Goal: Information Seeking & Learning: Learn about a topic

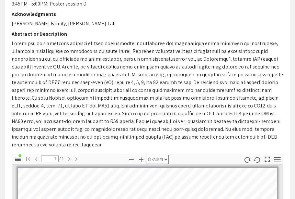
scroll to position [37, 0]
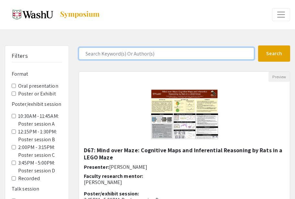
click at [132, 51] on input "Search Keyword(s) Or Author(s)" at bounding box center [167, 53] width 176 height 12
type input "hanna"
click at [258, 45] on button "Search" at bounding box center [274, 53] width 32 height 16
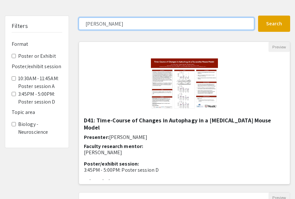
scroll to position [30, 0]
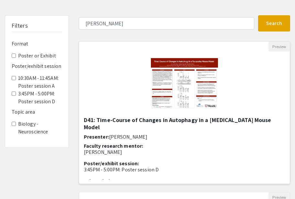
click at [169, 82] on img "Open Presentation <p>D41: Time-Course of Changes in Autophagy in a Tauopathy Mo…" at bounding box center [184, 84] width 80 height 65
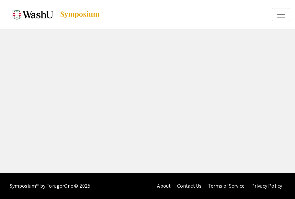
select select "custom"
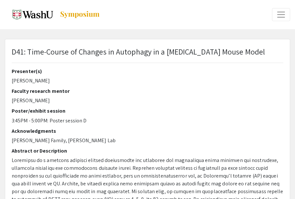
type input "0"
select select "custom"
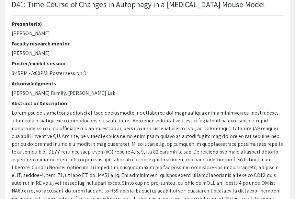
type input "1"
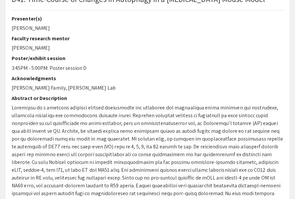
select select "auto"
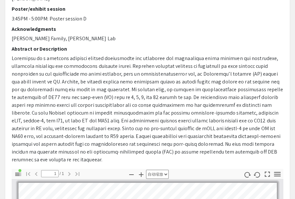
scroll to position [105, 0]
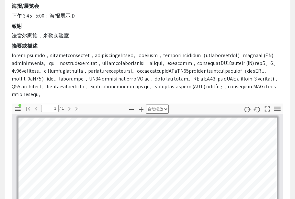
click at [207, 42] on div "主持人 汉娜·陈 教师研究导师 蒂莫西·米勒 海报/展览会 下午 3:45 - 5:00：海报展示 D 致谢 法雷尔家族，米勒实验室 摘要或描述" at bounding box center [148, 33] width 272 height 140
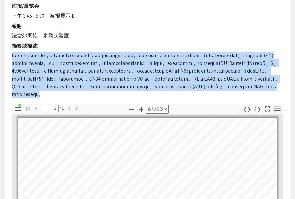
drag, startPoint x: 220, startPoint y: 118, endPoint x: 214, endPoint y: 46, distance: 72.2
click at [214, 46] on div "主持人 汉娜·陈 教师研究导师 蒂莫西·米勒 海报/展览会 下午 3:45 - 5:00：海报展示 D 致谢 法雷尔家族，米勒实验室 摘要或描述" at bounding box center [148, 33] width 272 height 140
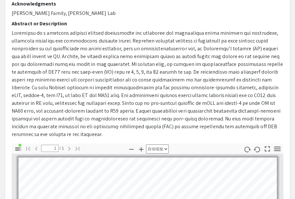
click at [207, 106] on p at bounding box center [148, 83] width 272 height 109
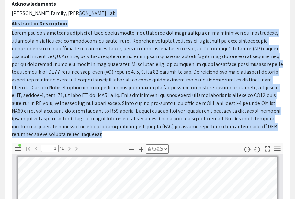
drag, startPoint x: 255, startPoint y: 128, endPoint x: 223, endPoint y: 13, distance: 119.4
click at [223, 13] on div "Presenter(s) Hannah Chen Faculty research mentor Timothy Miller Poster/exhibit …" at bounding box center [148, 42] width 272 height 202
copy div "Abstract or Description Autophagy is a critical cellular pathway responsible fo…"
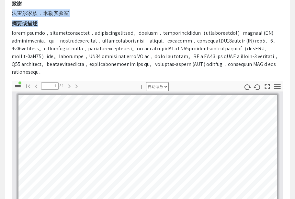
click at [41, 26] on h2 "摘要或描述" at bounding box center [148, 23] width 272 height 6
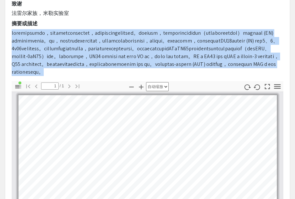
drag, startPoint x: 13, startPoint y: 33, endPoint x: 224, endPoint y: 93, distance: 219.6
click at [224, 76] on p at bounding box center [148, 52] width 272 height 47
copy font "自噬是一条重要的细胞通路，负责降解和清除毒性蛋白质及聚集体，而这一过程对于维持细胞健康至关重要。先前的研究表明，该通路的损伤可能导致毒性蛋白质（例如过度磷酸化…"
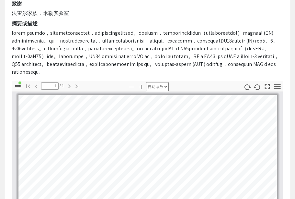
click at [238, 75] on font at bounding box center [146, 52] width 268 height 46
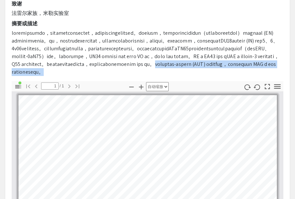
drag, startPoint x: 230, startPoint y: 86, endPoint x: 239, endPoint y: 96, distance: 13.7
click at [239, 76] on p at bounding box center [148, 52] width 272 height 47
copy font "我们还将探索泛素-蛋白酶体系统 (UPS) 中蛋白质的变化，以更好地理解自噬和 UPS 在 tau 病理学背景下的相互作用。"
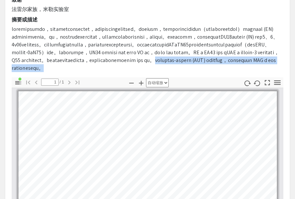
scroll to position [131, 0]
copy font "我们还将探索泛素-蛋白酶体系统 (UPS) 中蛋白质的变化，以更好地理解自噬和 UPS 在 tau 病理学背景下的相互作用。"
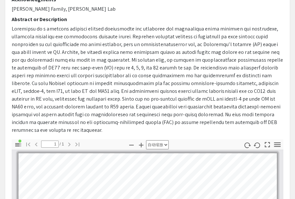
click at [262, 116] on span at bounding box center [148, 79] width 272 height 108
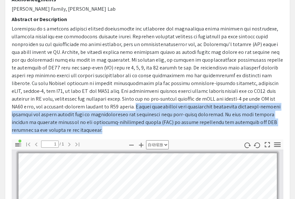
drag, startPoint x: 60, startPoint y: 107, endPoint x: 260, endPoint y: 120, distance: 200.9
click at [261, 120] on p at bounding box center [148, 79] width 272 height 109
click at [153, 113] on span at bounding box center [148, 79] width 272 height 108
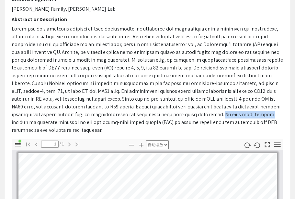
drag, startPoint x: 138, startPoint y: 114, endPoint x: 180, endPoint y: 113, distance: 42.8
click at [180, 113] on span at bounding box center [148, 79] width 272 height 108
copy span "We will also explore"
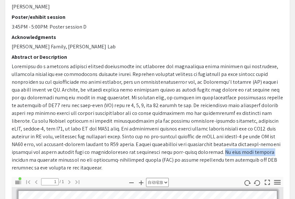
scroll to position [32, 0]
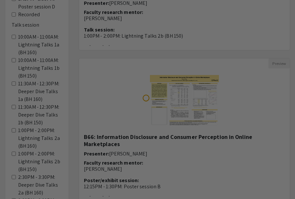
scroll to position [199, 0]
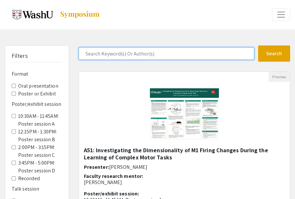
click at [126, 52] on input "Search Keyword(s) Or Author(s)" at bounding box center [167, 53] width 176 height 12
click at [258, 45] on button "Search" at bounding box center [274, 53] width 32 height 16
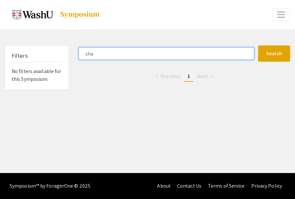
click at [258, 45] on button "Search" at bounding box center [274, 53] width 32 height 16
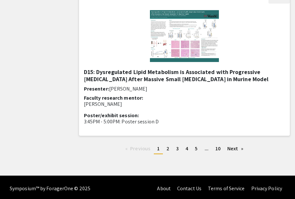
scroll to position [832, 0]
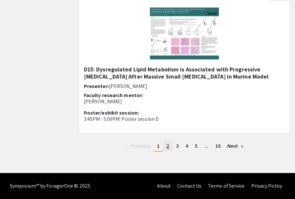
click at [168, 146] on span "2" at bounding box center [167, 145] width 3 height 7
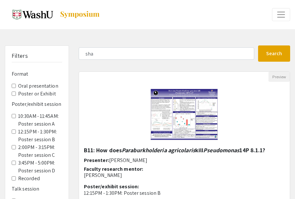
scroll to position [832, 0]
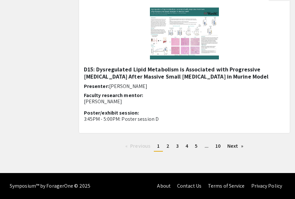
type input "shaf"
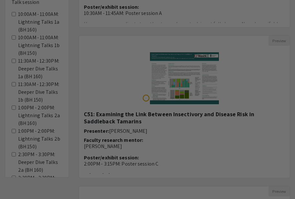
scroll to position [173, 0]
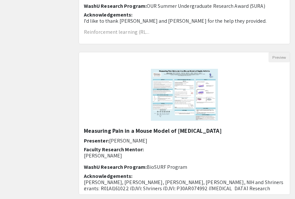
scroll to position [773, 0]
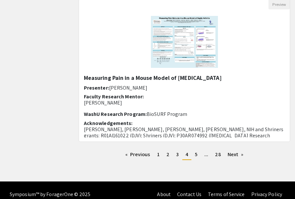
scroll to position [826, 0]
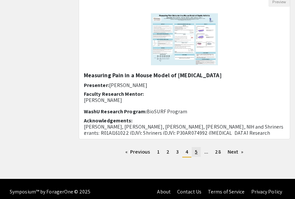
click at [197, 150] on span "5" at bounding box center [196, 151] width 3 height 7
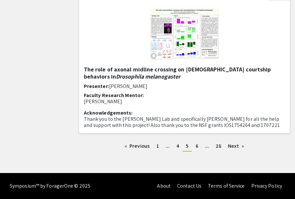
click at [119, 96] on span "Faculty Research Mentor:" at bounding box center [114, 95] width 60 height 7
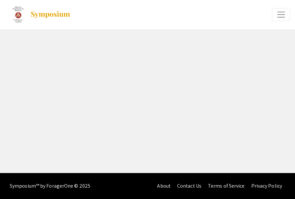
select select "custom"
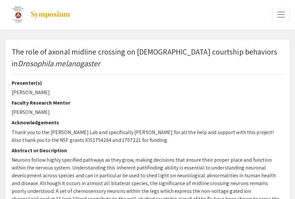
type input "0"
select select "custom"
type input "1"
select select "auto"
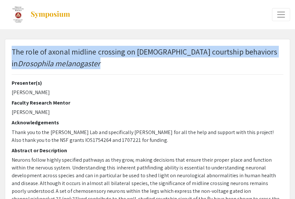
drag, startPoint x: 11, startPoint y: 48, endPoint x: 12, endPoint y: 55, distance: 7.2
click at [12, 55] on div "The role of axonal midline crossing on [DEMOGRAPHIC_DATA] courtship behaviors i…" at bounding box center [147, 63] width 281 height 34
copy p "The role of axonal midline crossing on [DEMOGRAPHIC_DATA] courtship behaviors i…"
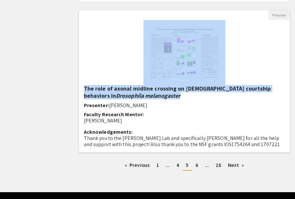
drag, startPoint x: 80, startPoint y: 82, endPoint x: 129, endPoint y: 98, distance: 51.3
click at [129, 98] on div "Preview The role of axonal midline crossing on [DEMOGRAPHIC_DATA] courtship beh…" at bounding box center [185, 81] width 212 height 143
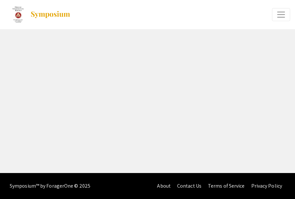
select select "custom"
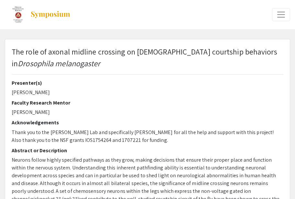
type input "0"
select select "auto"
type input "1"
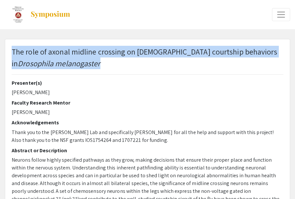
drag, startPoint x: 13, startPoint y: 51, endPoint x: 58, endPoint y: 62, distance: 46.6
click at [58, 62] on p "The role of axonal midline crossing on [DEMOGRAPHIC_DATA] courtship behaviors i…" at bounding box center [148, 57] width 272 height 23
copy p "The role of axonal midline crossing on [DEMOGRAPHIC_DATA] courtship behaviors i…"
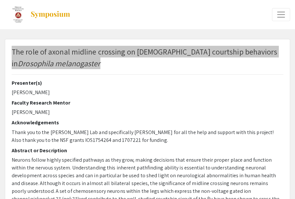
select select "auto"
